Goal: Transaction & Acquisition: Purchase product/service

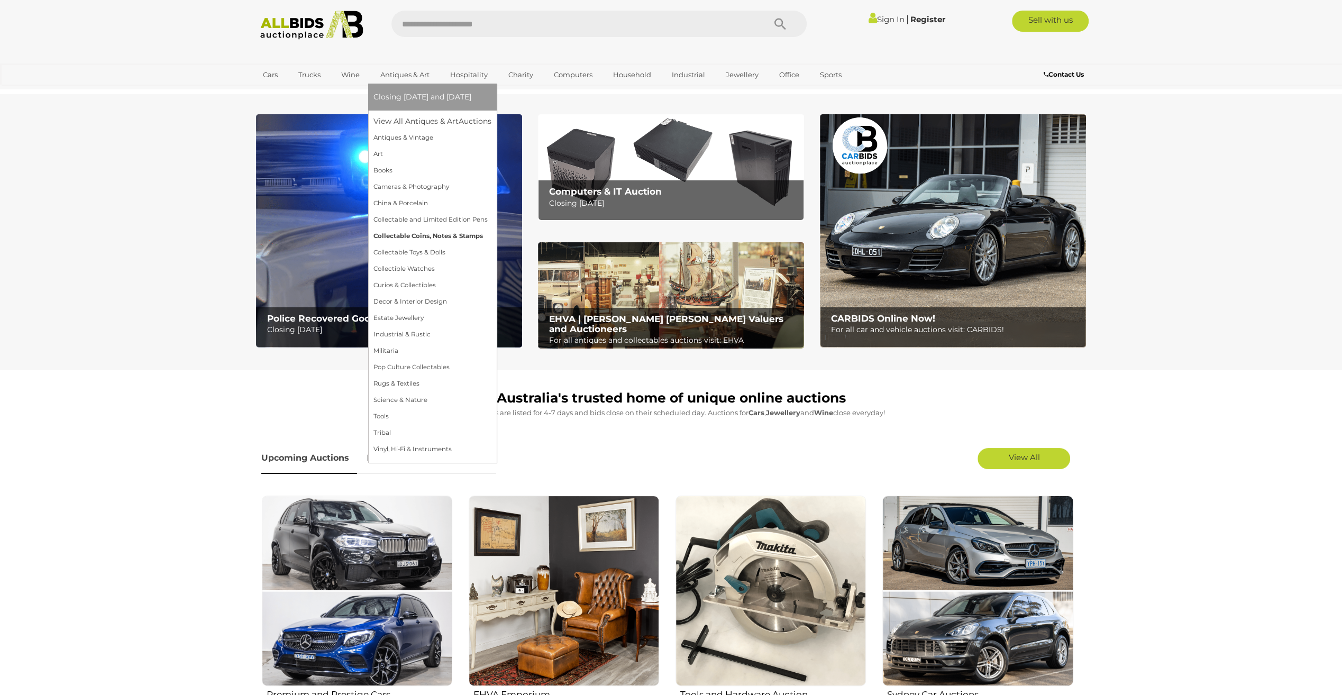
click at [413, 233] on link "Collectable Coins, Notes & Stamps" at bounding box center [432, 236] width 118 height 16
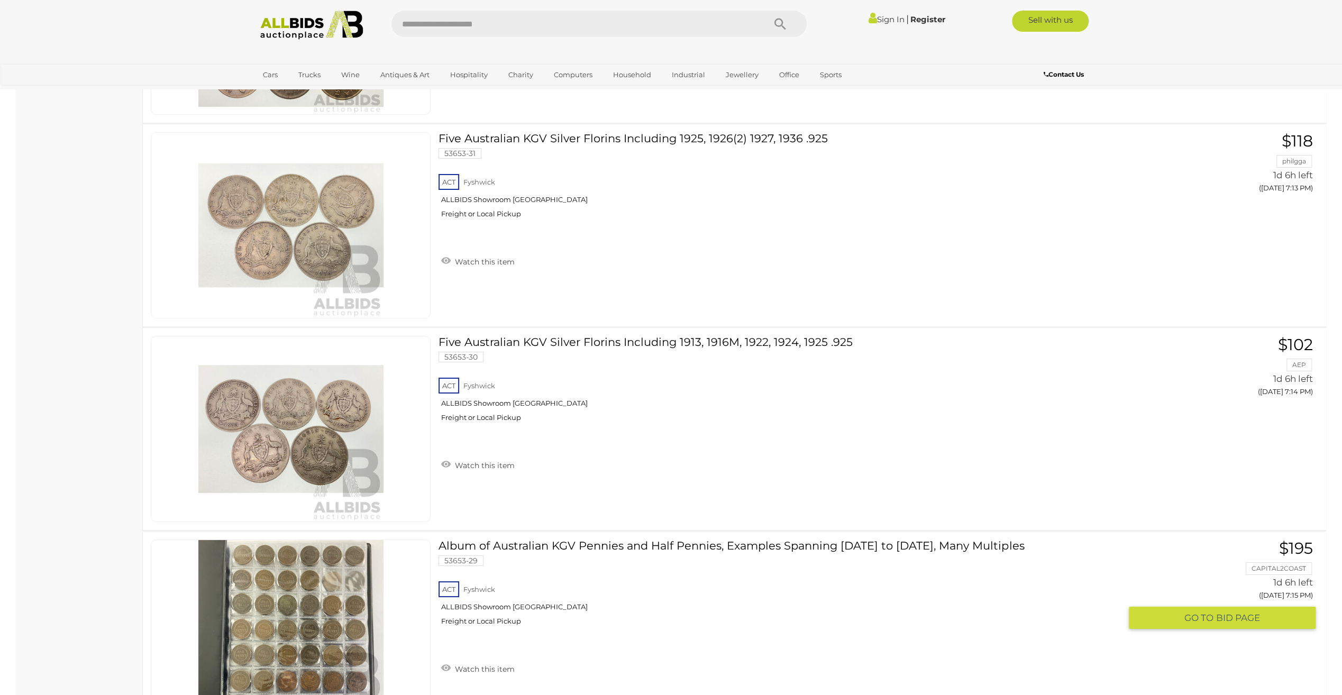
scroll to position [7879, 0]
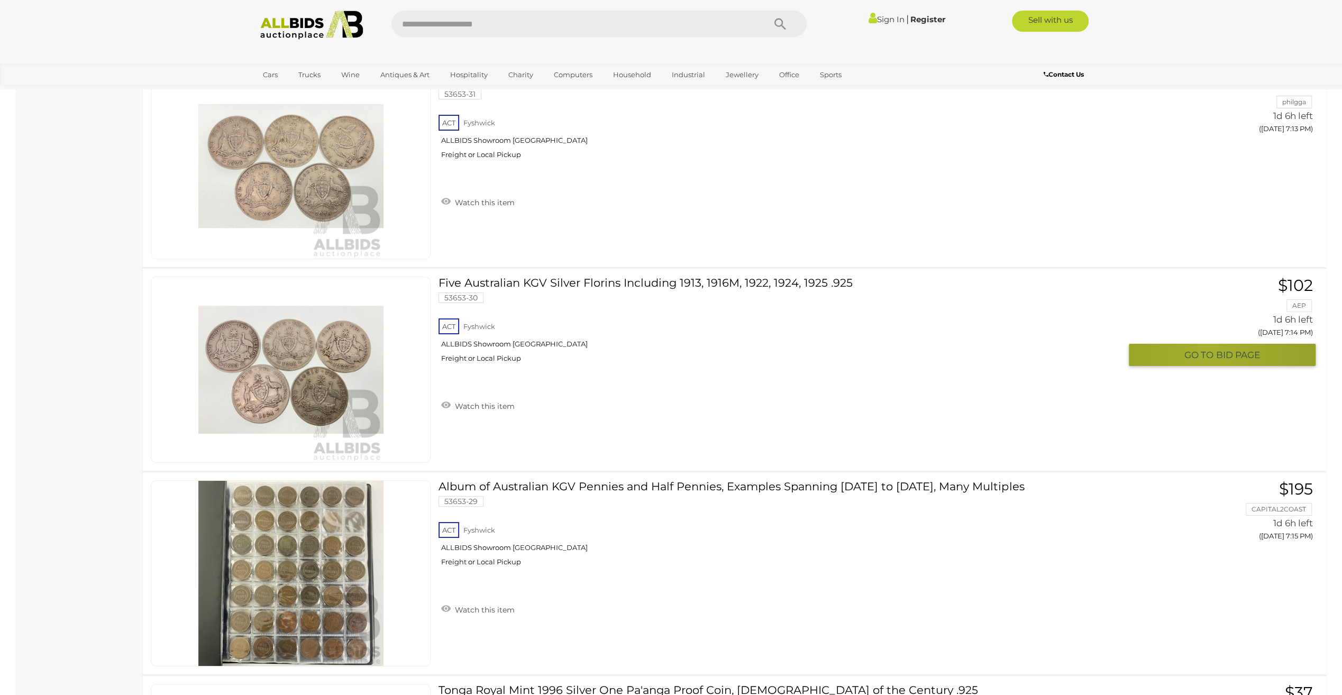
click at [1208, 349] on span "GO TO" at bounding box center [1200, 355] width 32 height 12
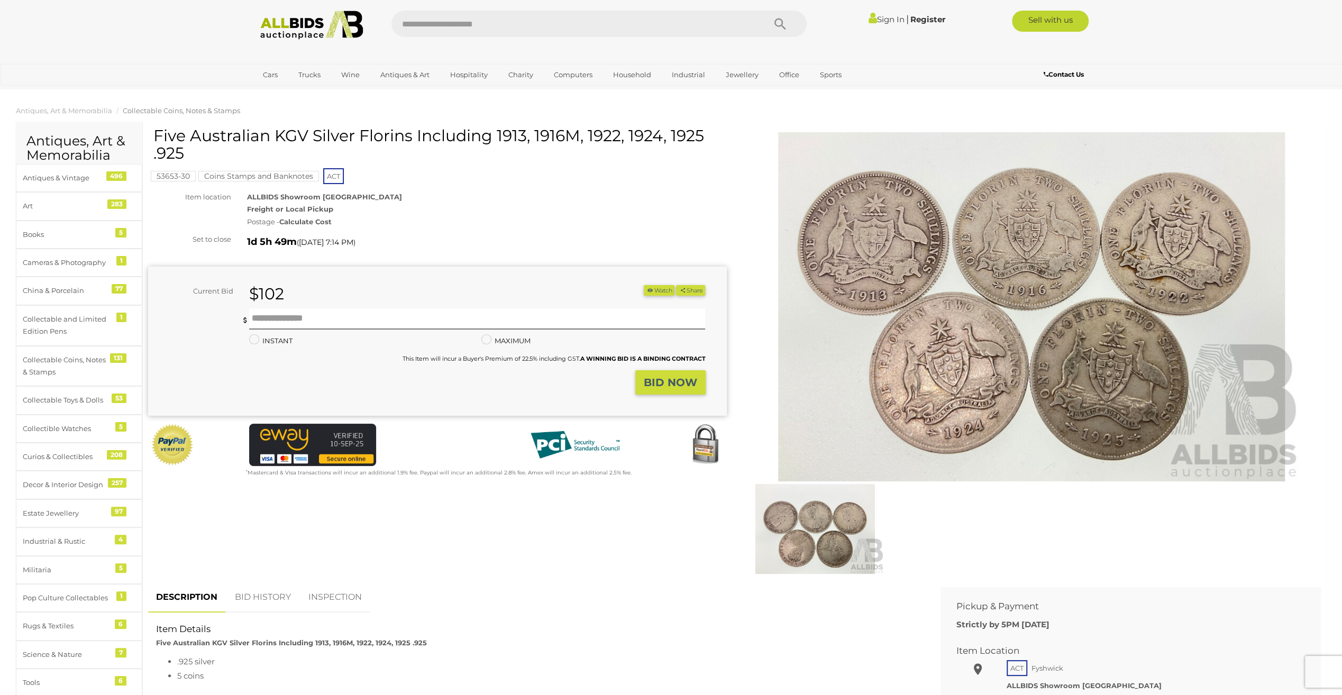
click at [262, 597] on link "BID HISTORY" at bounding box center [263, 597] width 72 height 31
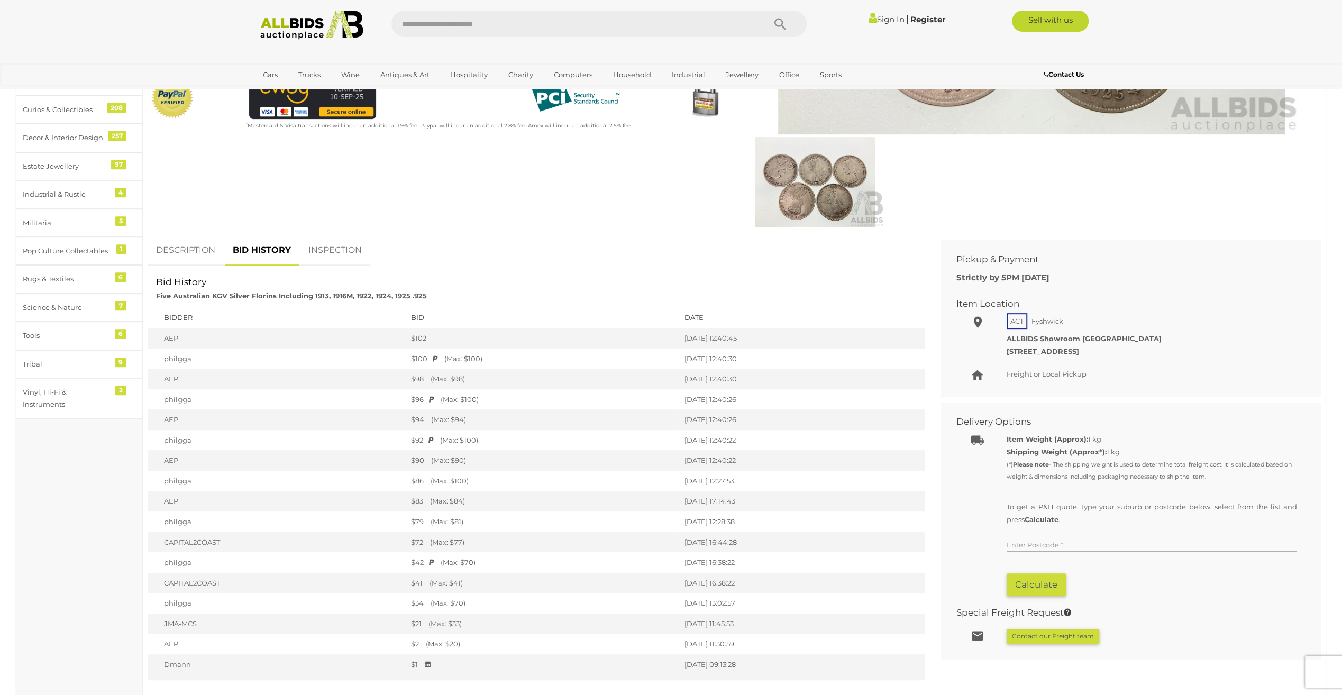
scroll to position [370, 0]
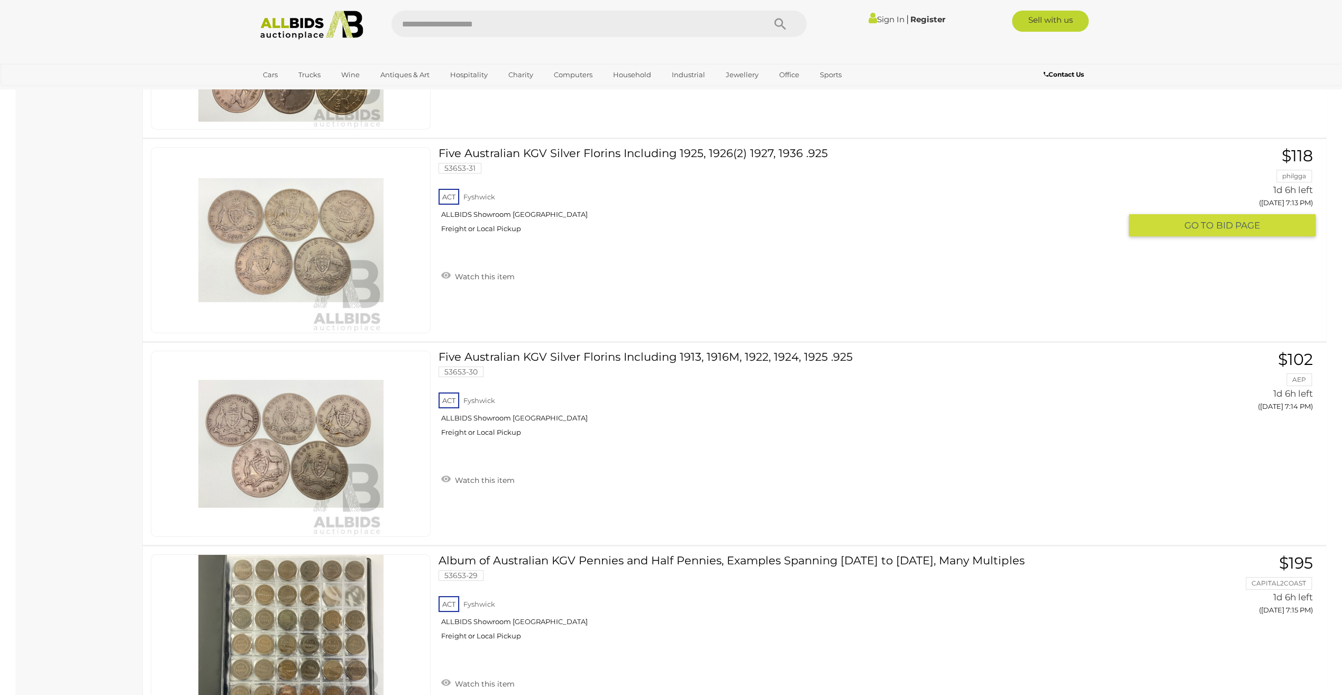
scroll to position [7807, 0]
